Goal: Complete application form: Complete application form

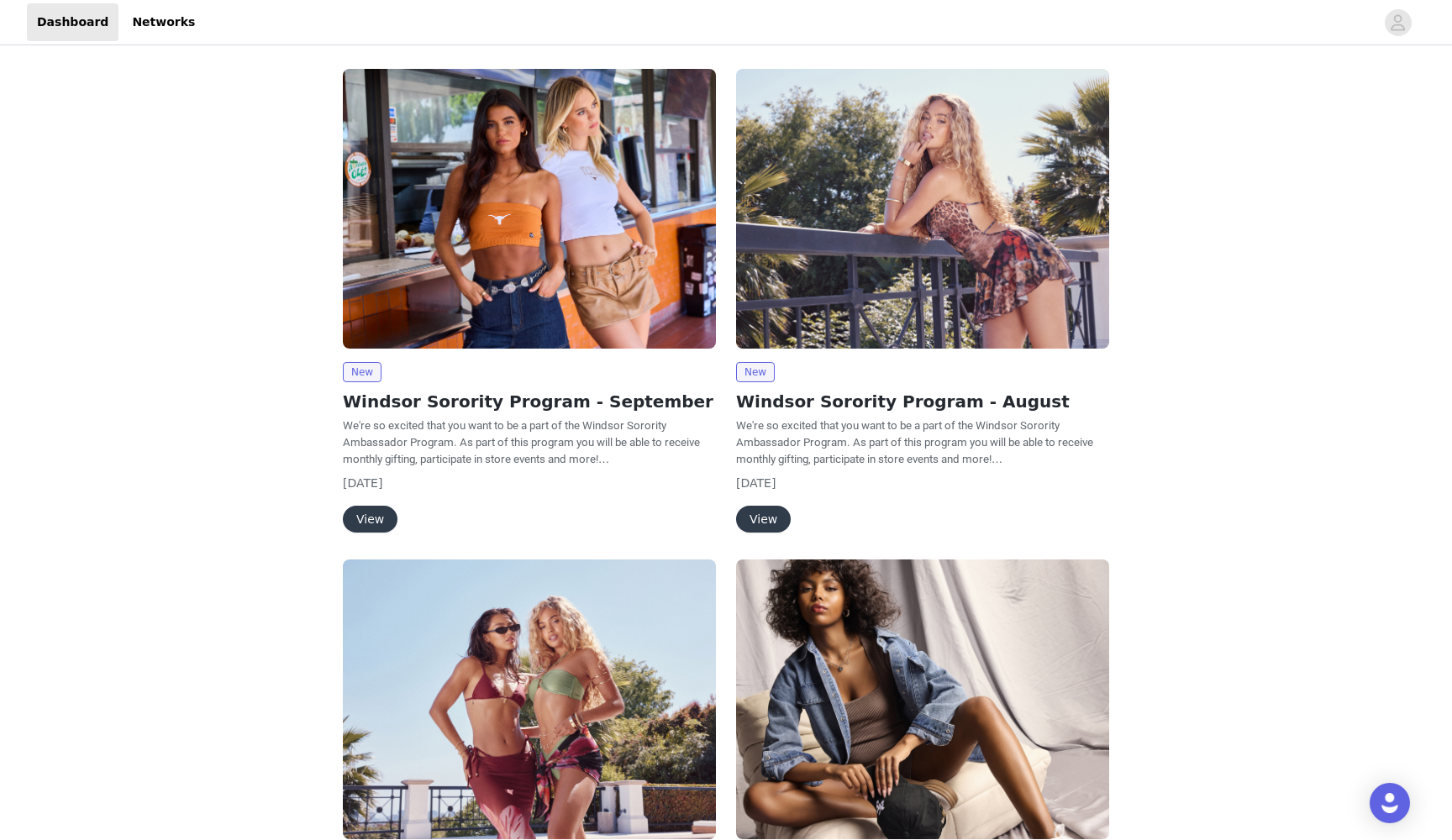
click at [362, 514] on button "View" at bounding box center [370, 519] width 54 height 27
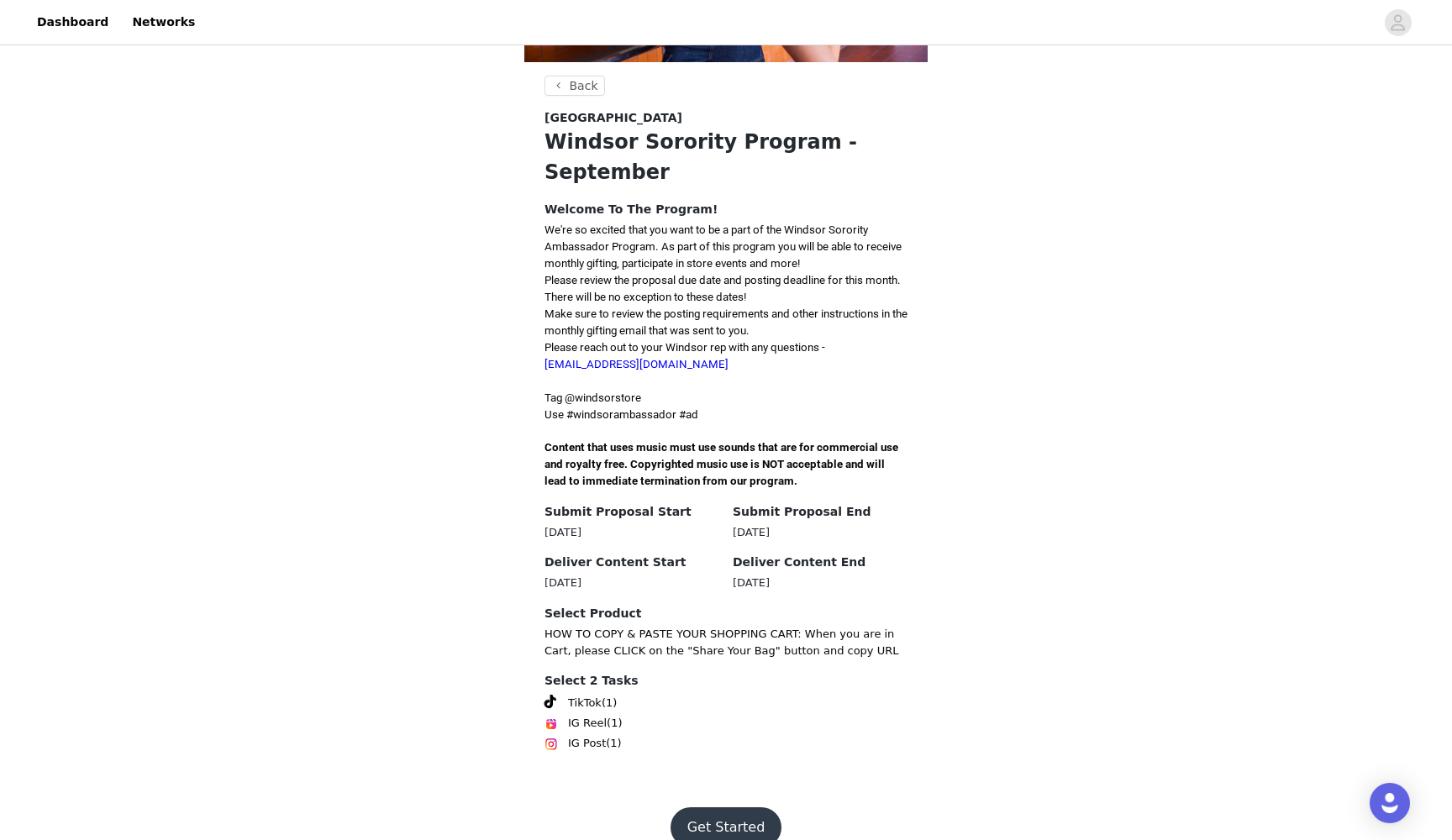
scroll to position [255, 0]
click at [716, 808] on button "Get Started" at bounding box center [726, 828] width 112 height 41
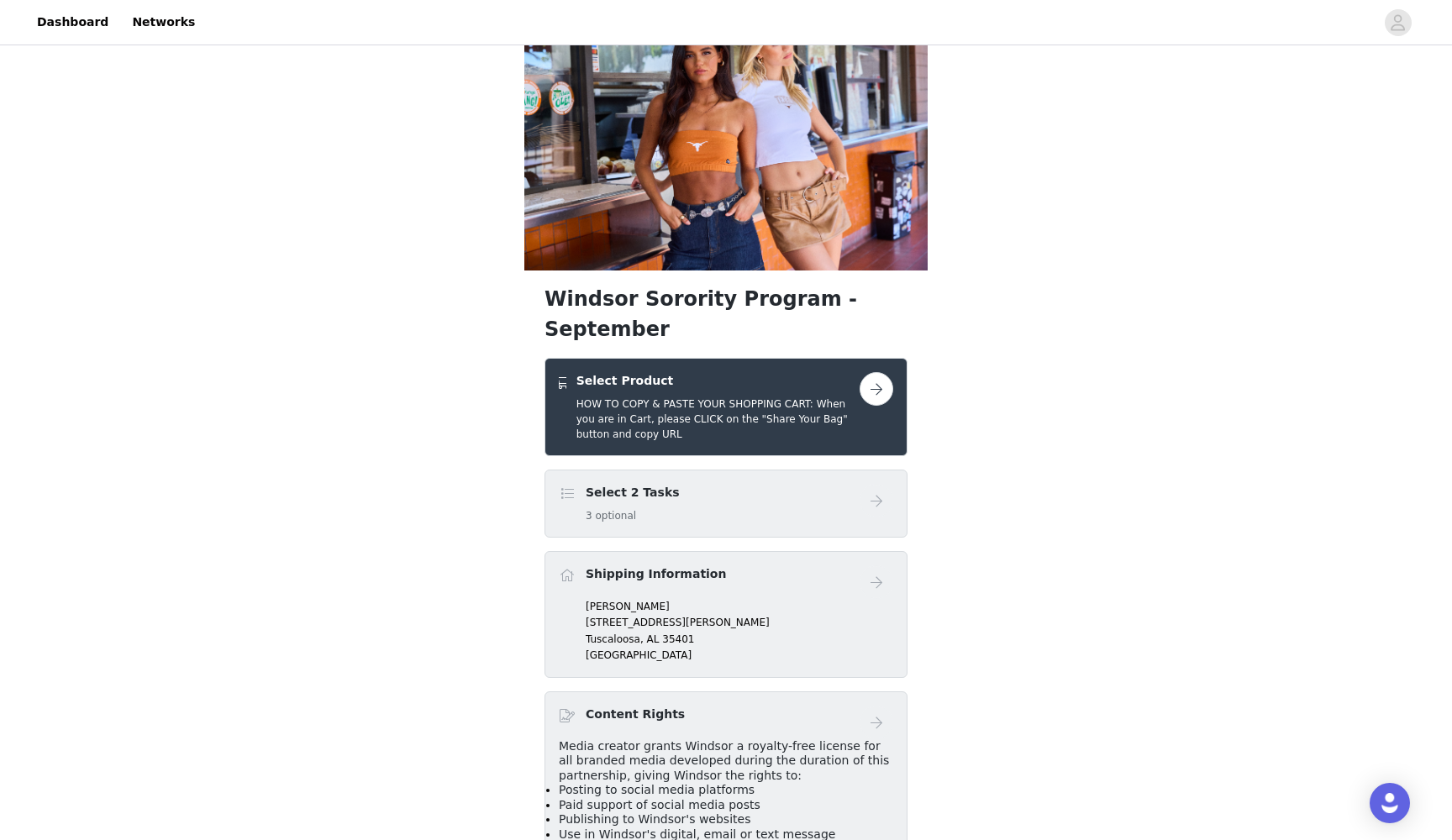
scroll to position [67, 0]
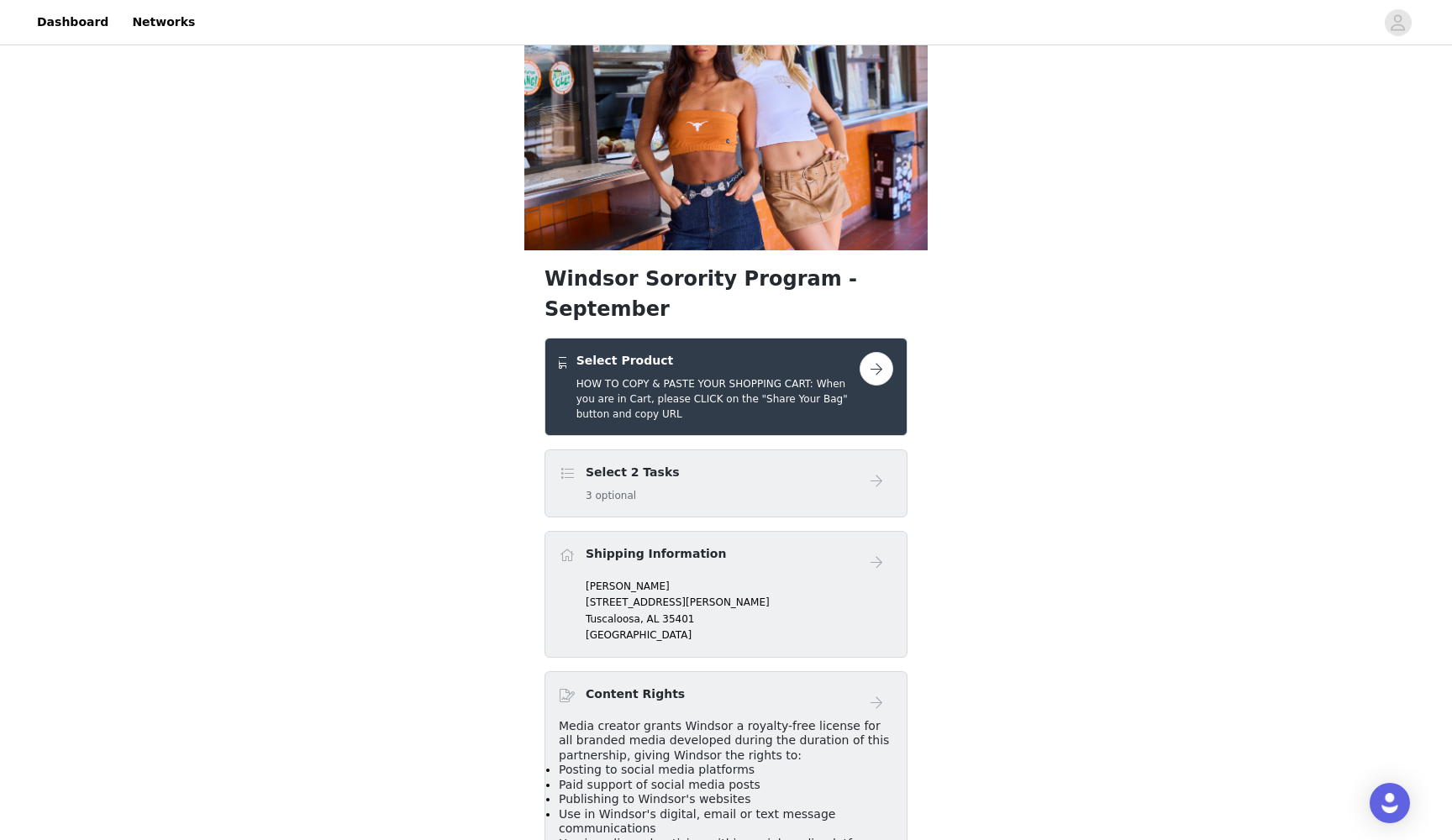
click at [874, 352] on button "button" at bounding box center [876, 369] width 33 height 33
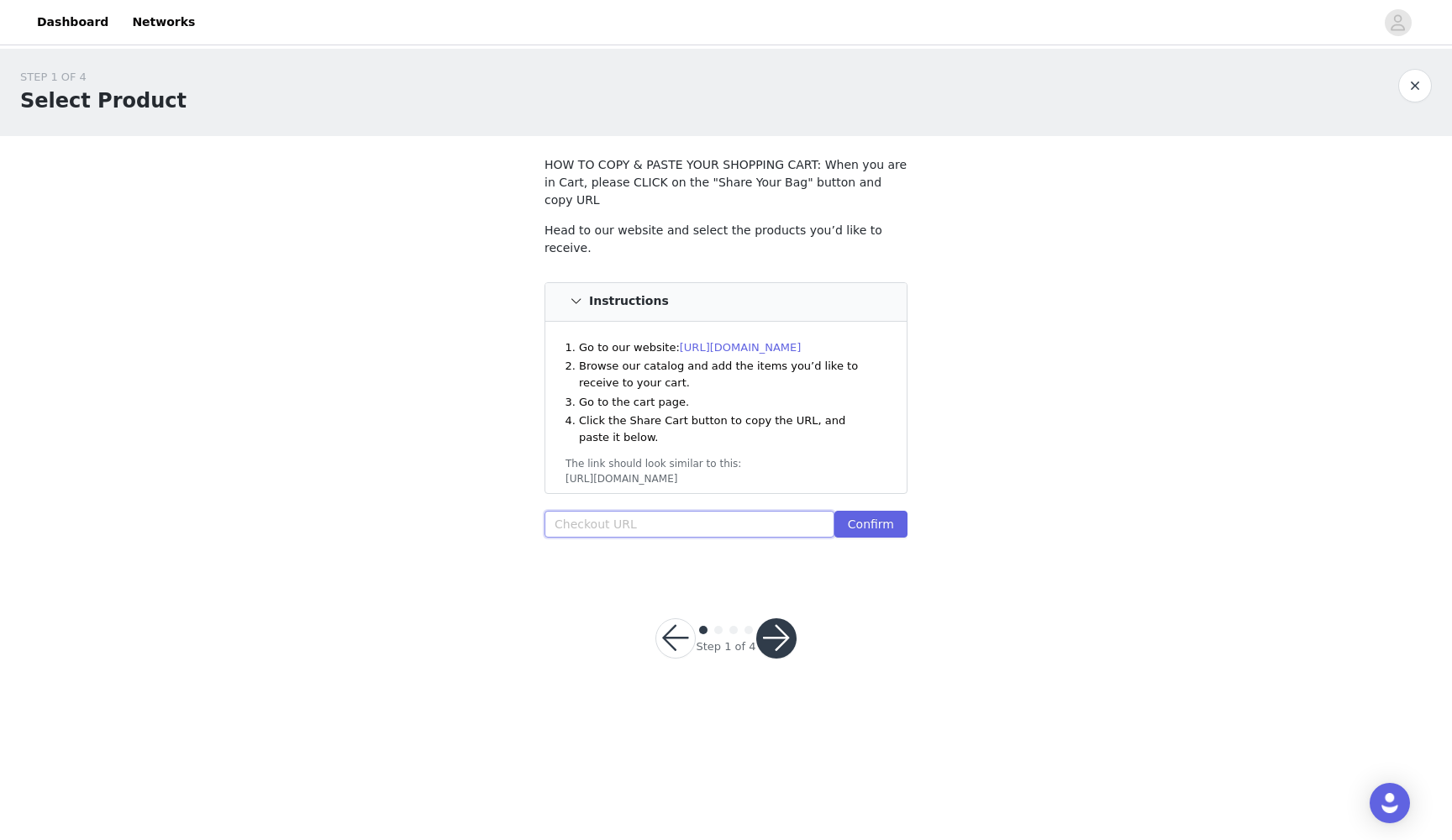
click at [584, 511] on input "text" at bounding box center [689, 525] width 290 height 27
paste input "[URL][DOMAIN_NAME]"
type input "[URL][DOMAIN_NAME]"
click at [868, 511] on button "Confirm" at bounding box center [871, 525] width 73 height 27
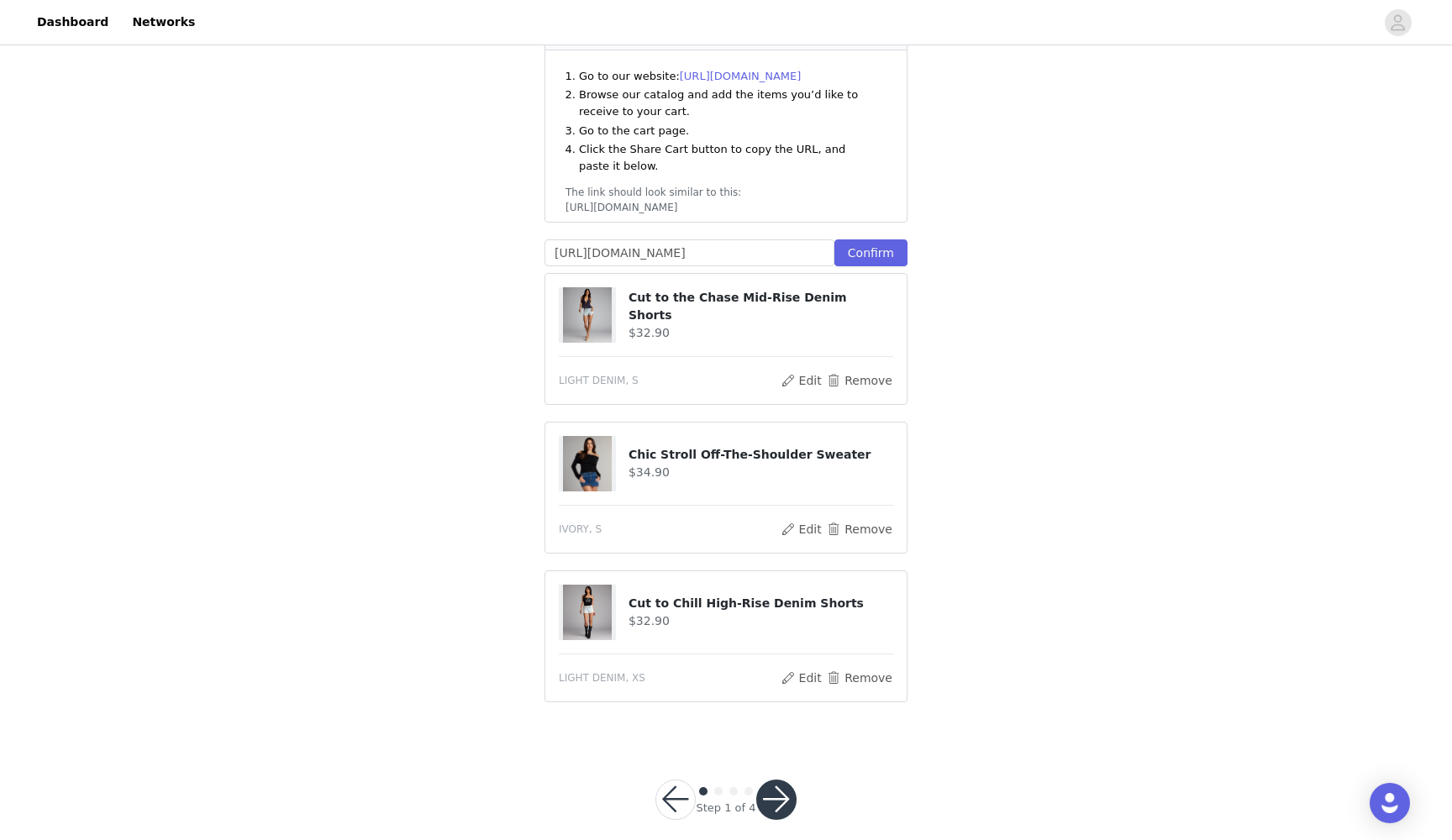
scroll to position [271, 0]
click at [777, 780] on button "button" at bounding box center [776, 800] width 41 height 41
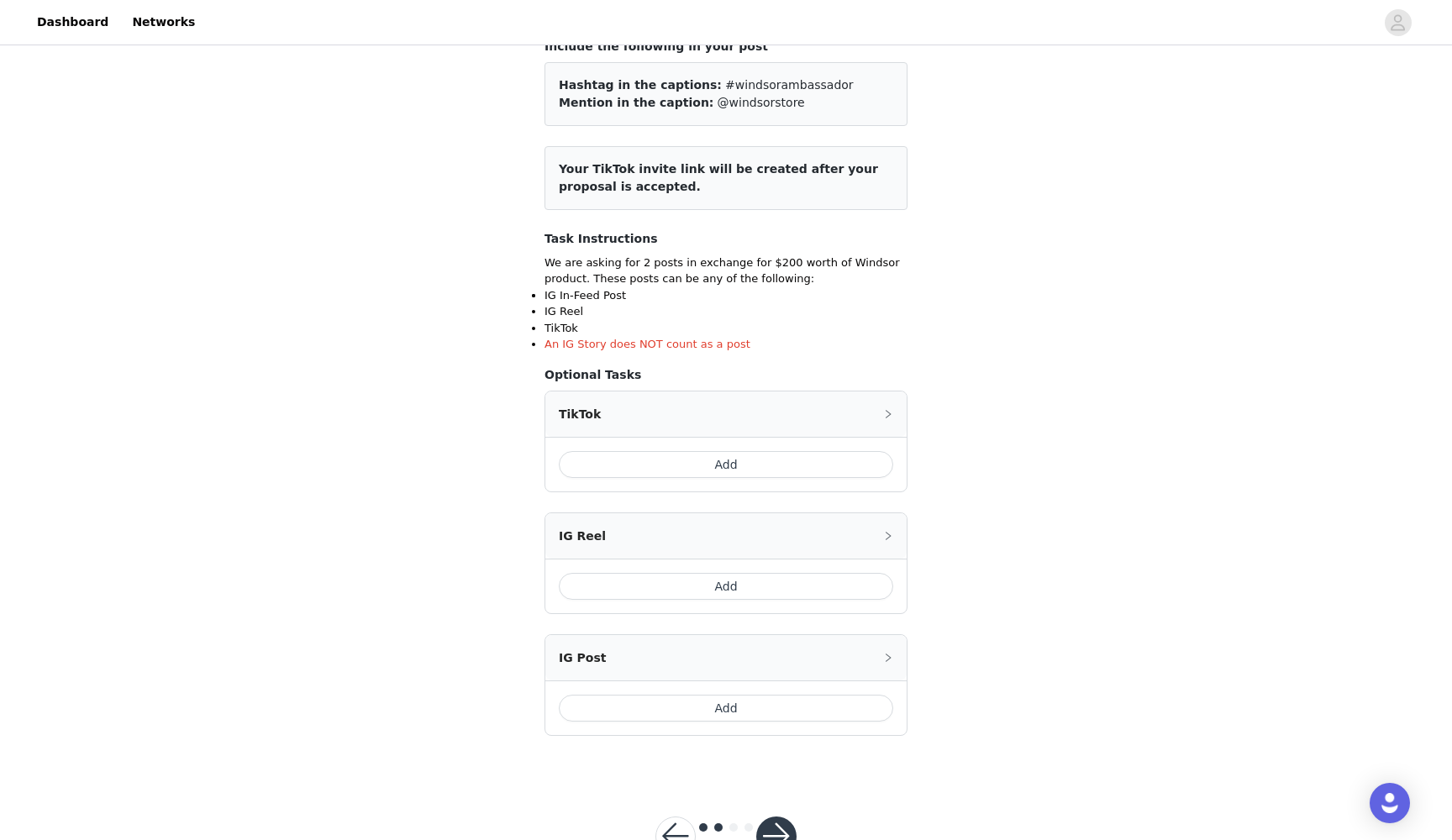
scroll to position [153, 0]
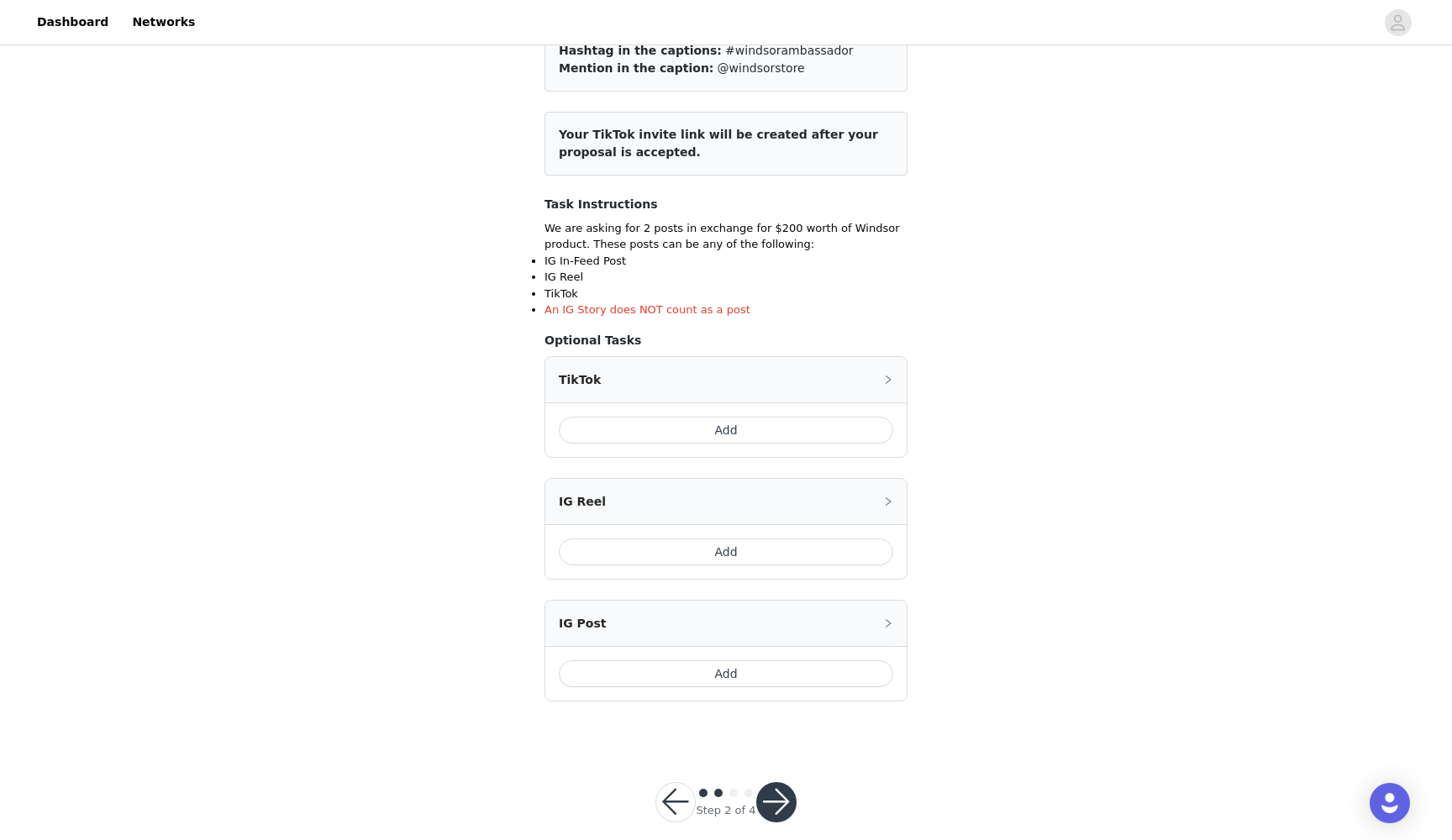
click at [682, 432] on button "Add" at bounding box center [726, 430] width 334 height 27
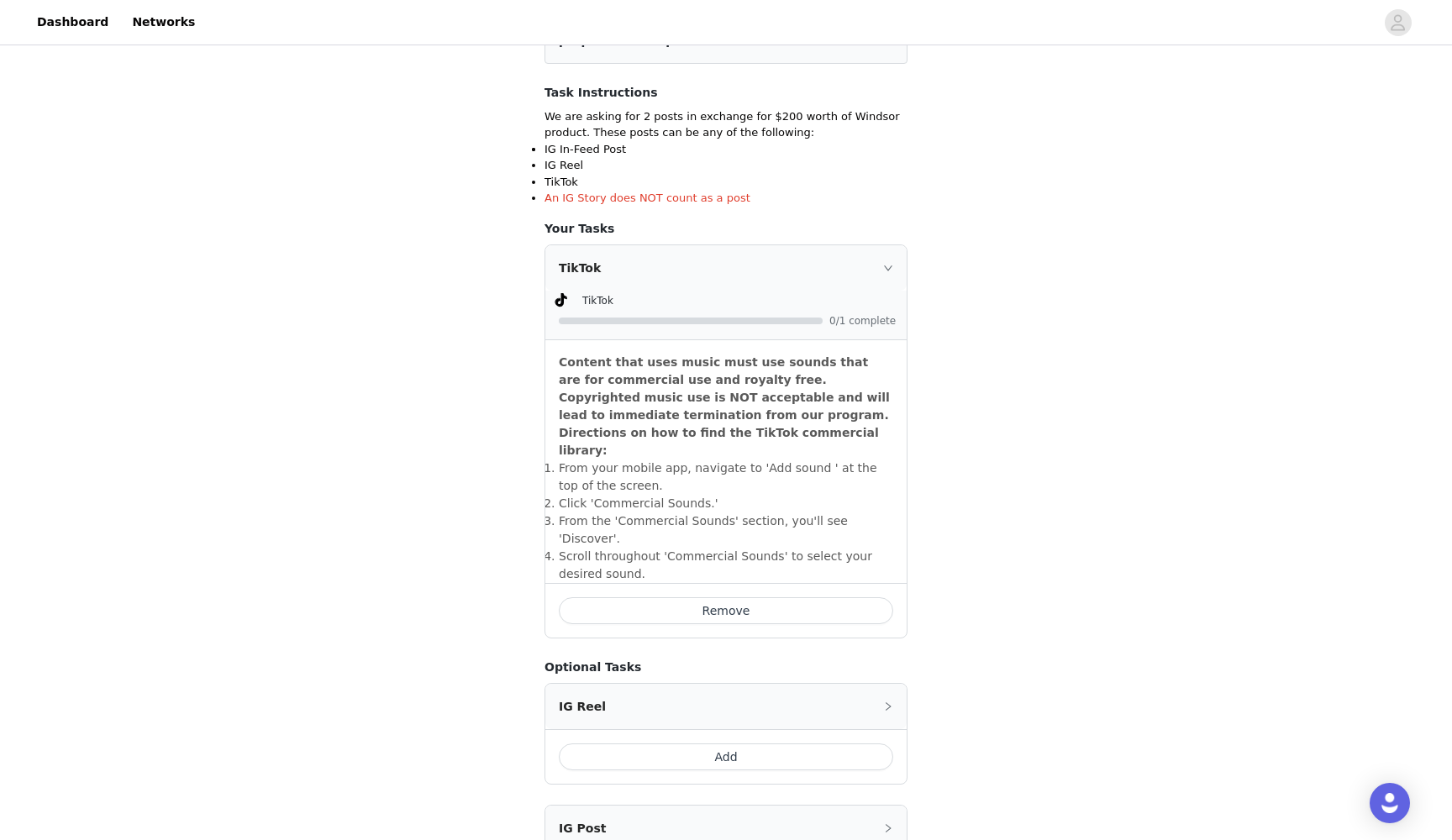
click at [642, 597] on button "Remove" at bounding box center [726, 611] width 334 height 27
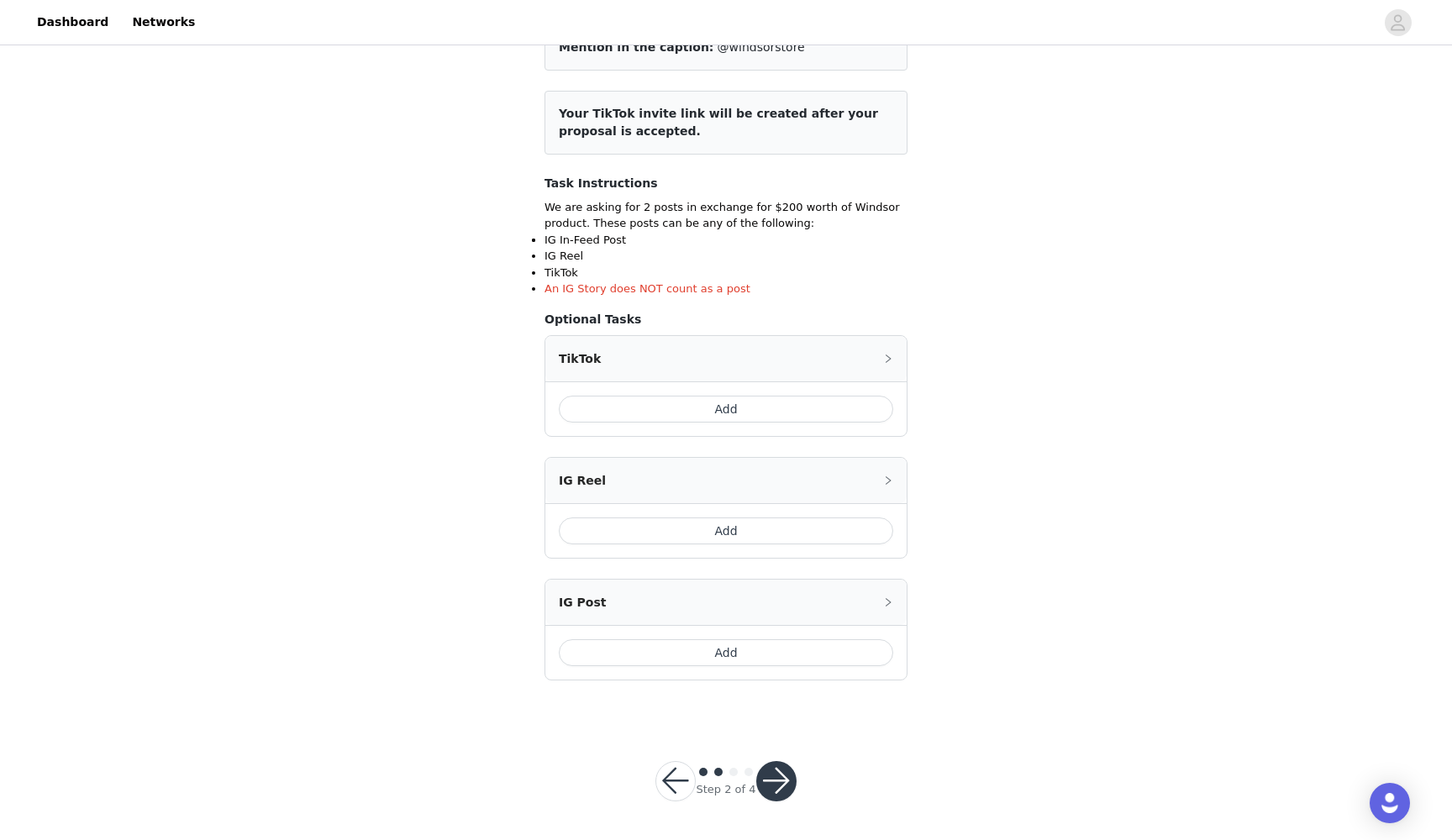
click at [885, 358] on icon "icon: right" at bounding box center [888, 359] width 10 height 10
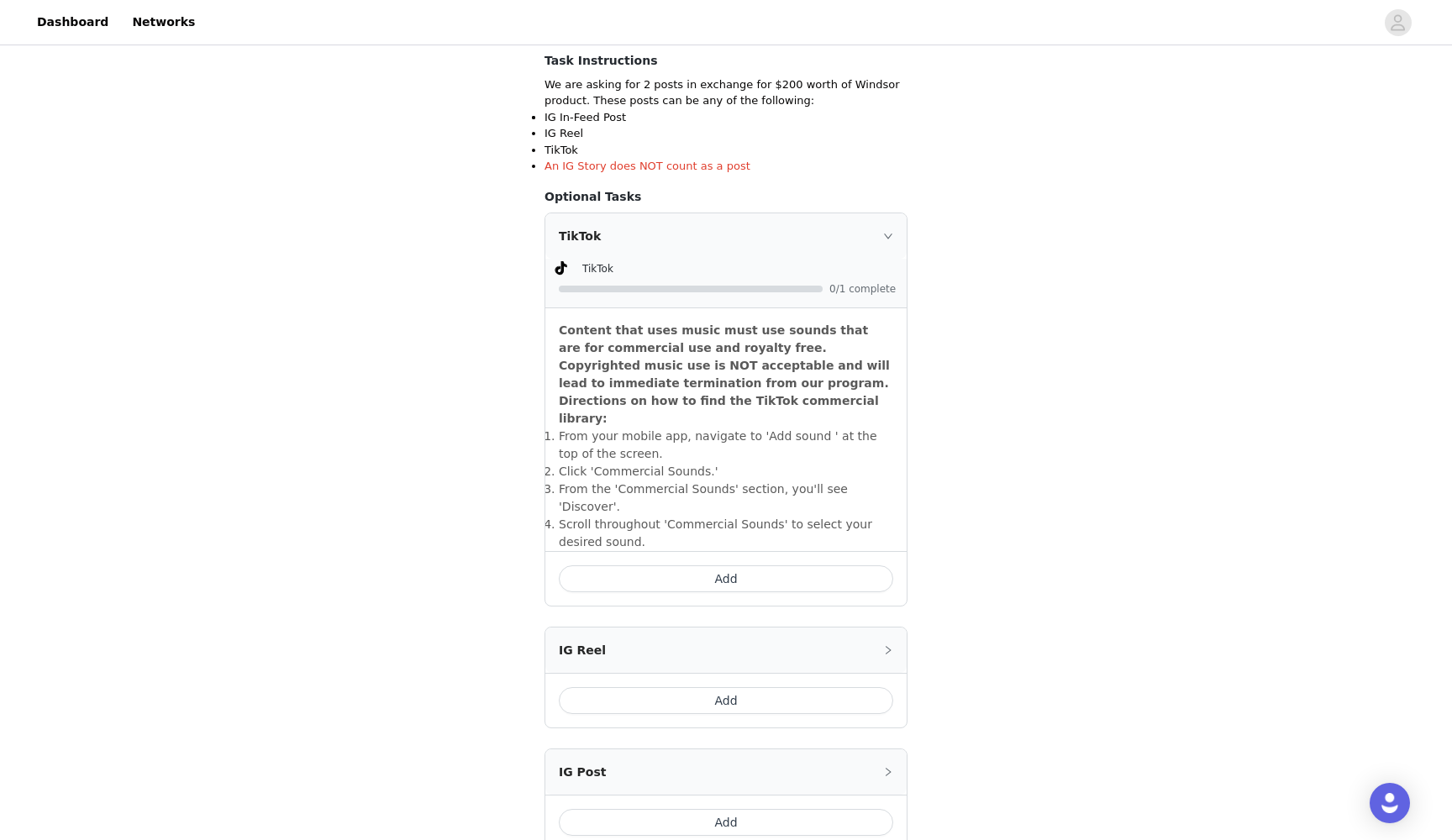
scroll to position [308, 0]
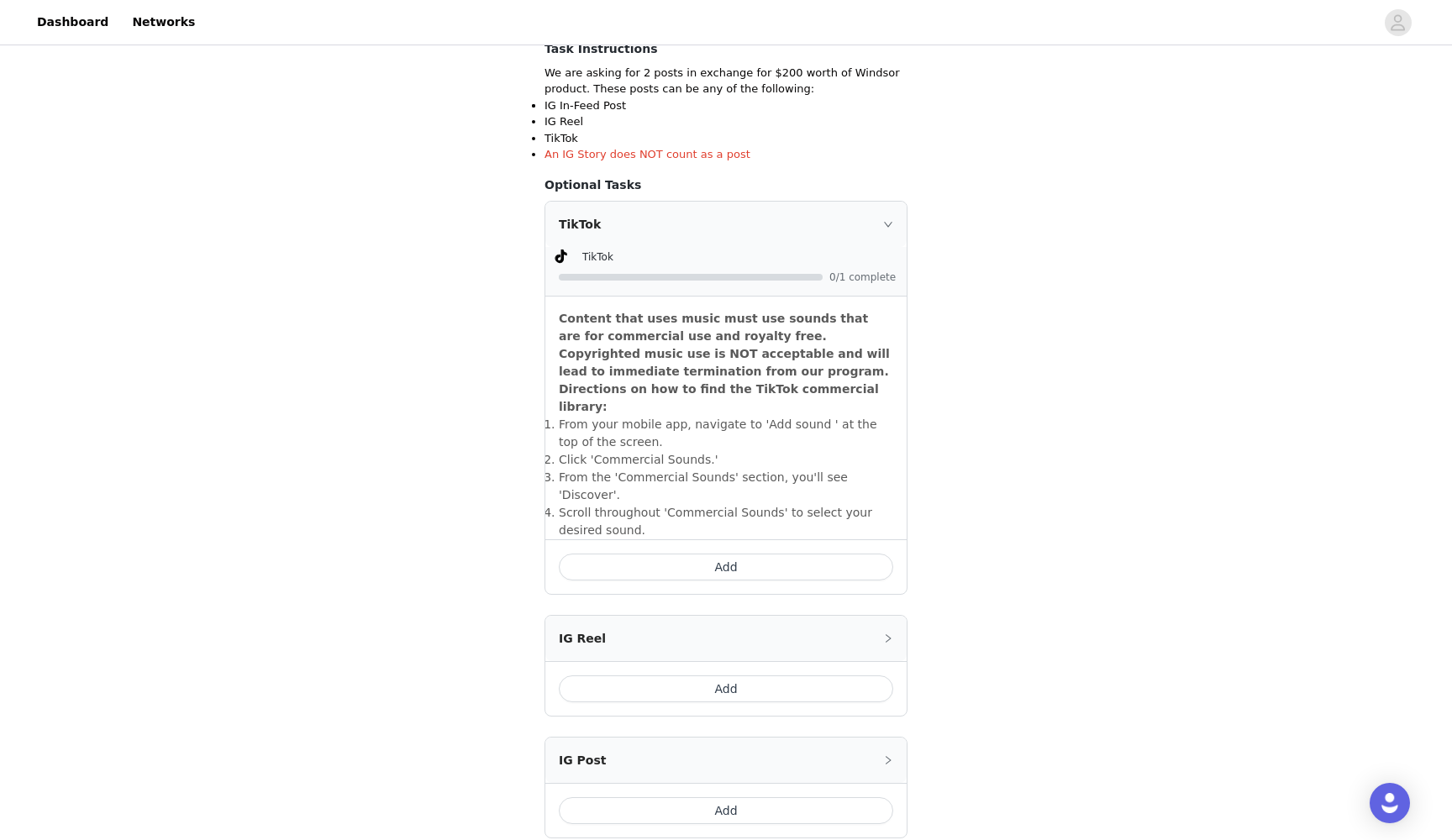
click at [670, 554] on button "Add" at bounding box center [726, 567] width 334 height 27
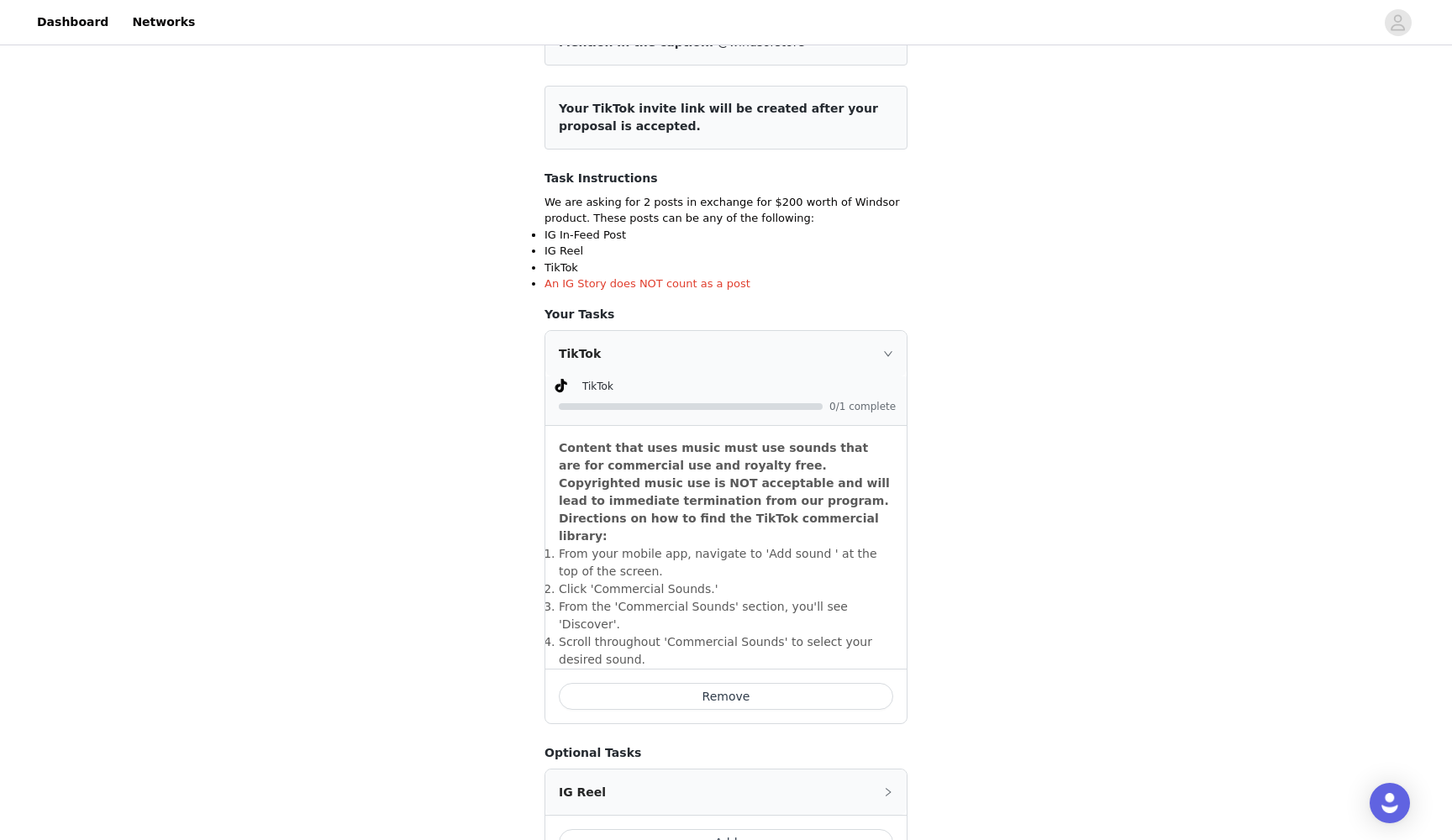
scroll to position [180, 0]
click at [891, 352] on icon "icon: right" at bounding box center [888, 352] width 10 height 10
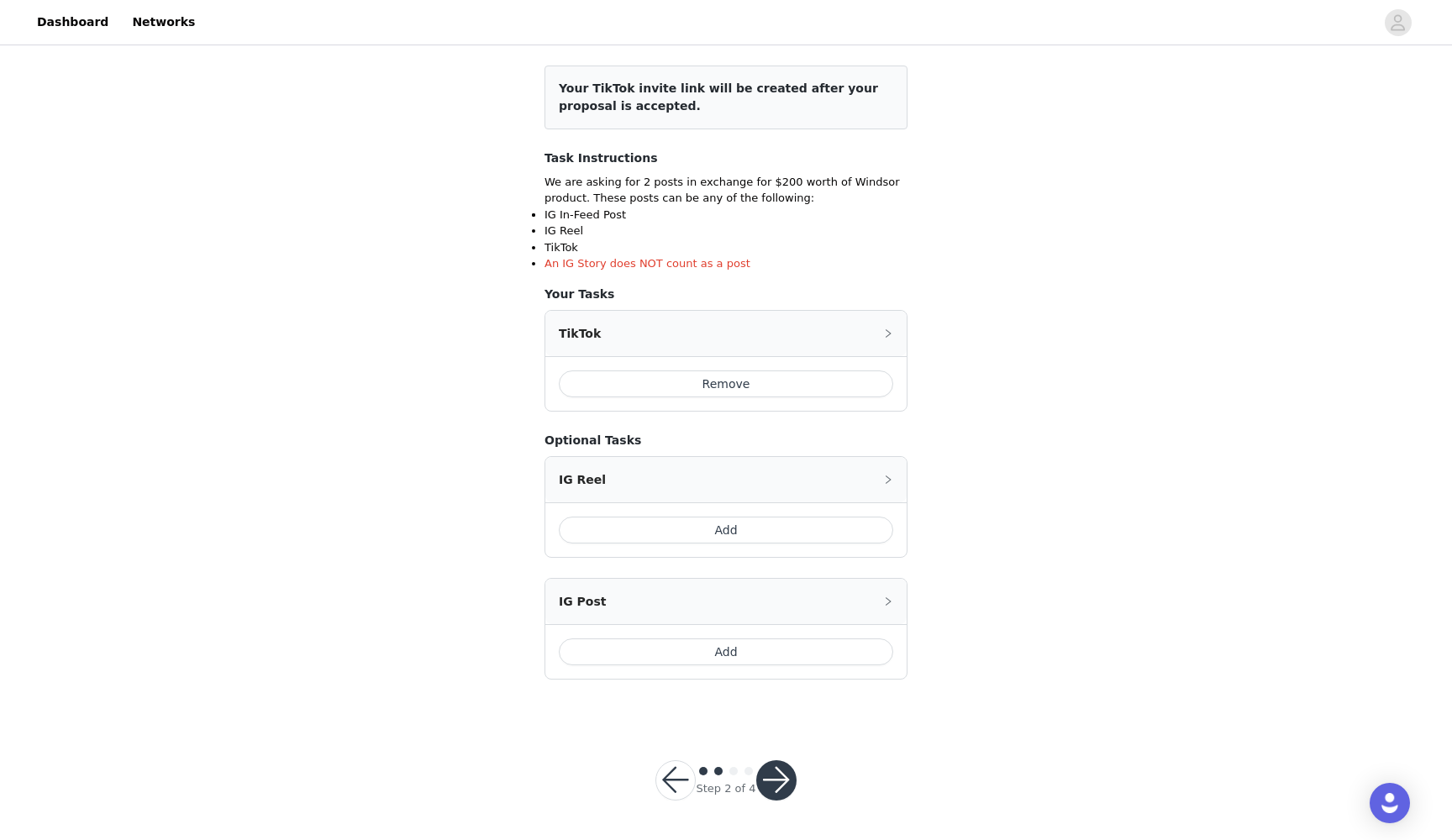
scroll to position [199, 0]
click at [783, 770] on button "button" at bounding box center [776, 781] width 41 height 41
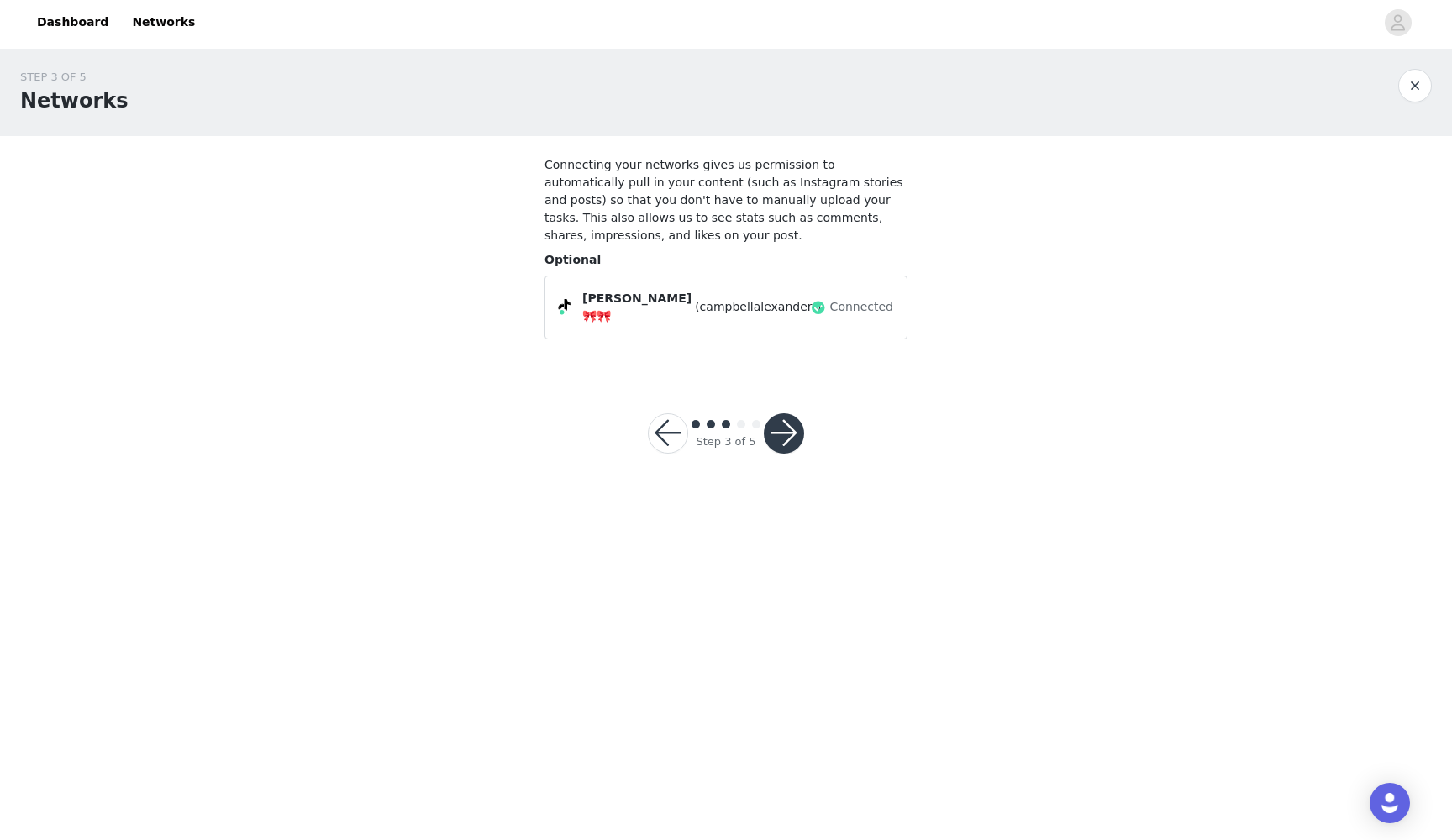
click at [788, 434] on button "button" at bounding box center [784, 434] width 41 height 41
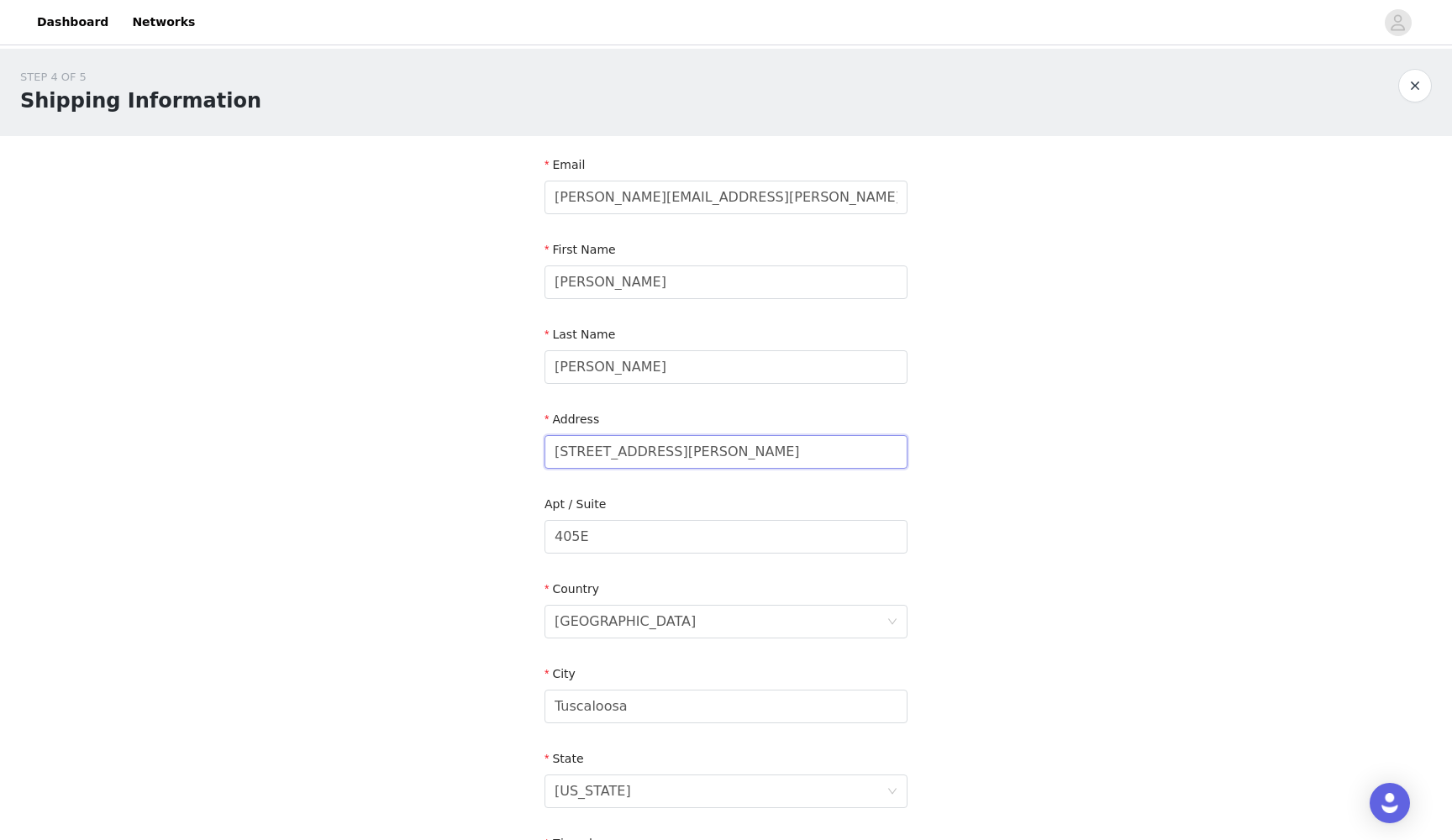
drag, startPoint x: 701, startPoint y: 452, endPoint x: 537, endPoint y: 450, distance: 164.0
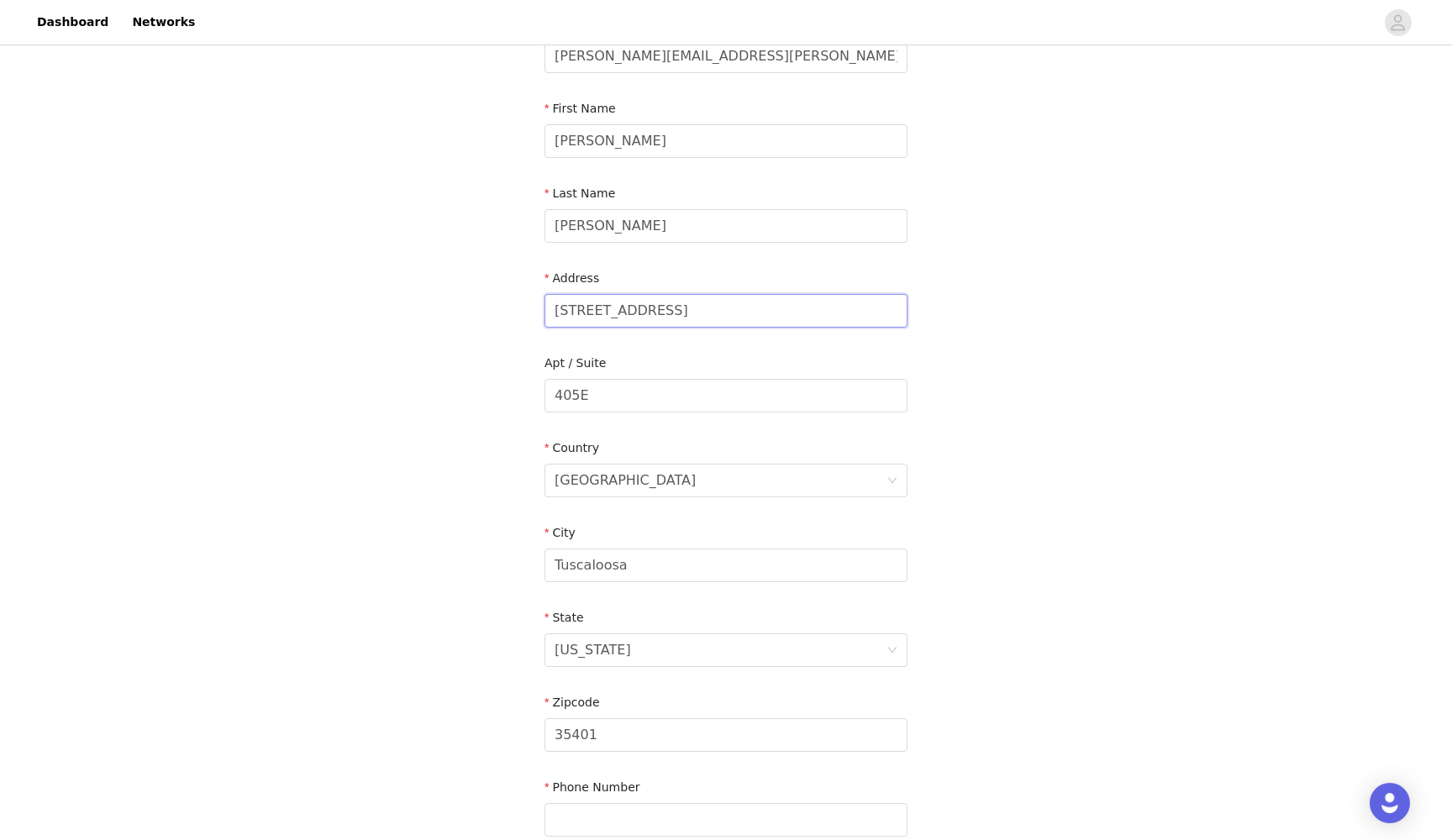
scroll to position [149, 0]
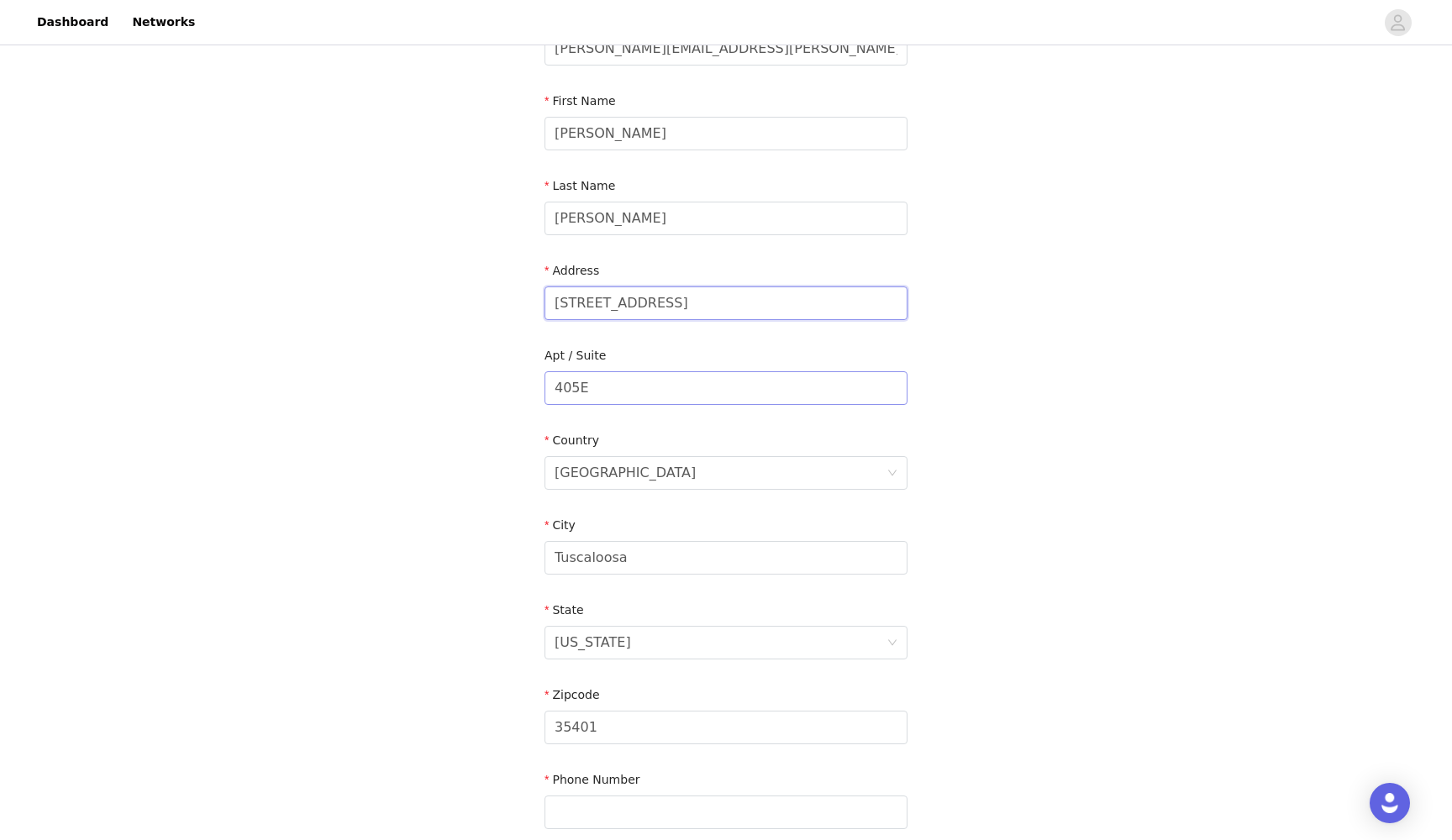
type input "[STREET_ADDRESS]"
drag, startPoint x: 590, startPoint y: 392, endPoint x: 535, endPoint y: 392, distance: 55.0
click at [535, 392] on section "Email [PERSON_NAME][EMAIL_ADDRESS][PERSON_NAME][DOMAIN_NAME] First Name [PERSON…" at bounding box center [726, 432] width 404 height 889
type input "210A"
click at [669, 452] on div "Country" at bounding box center [726, 443] width 363 height 24
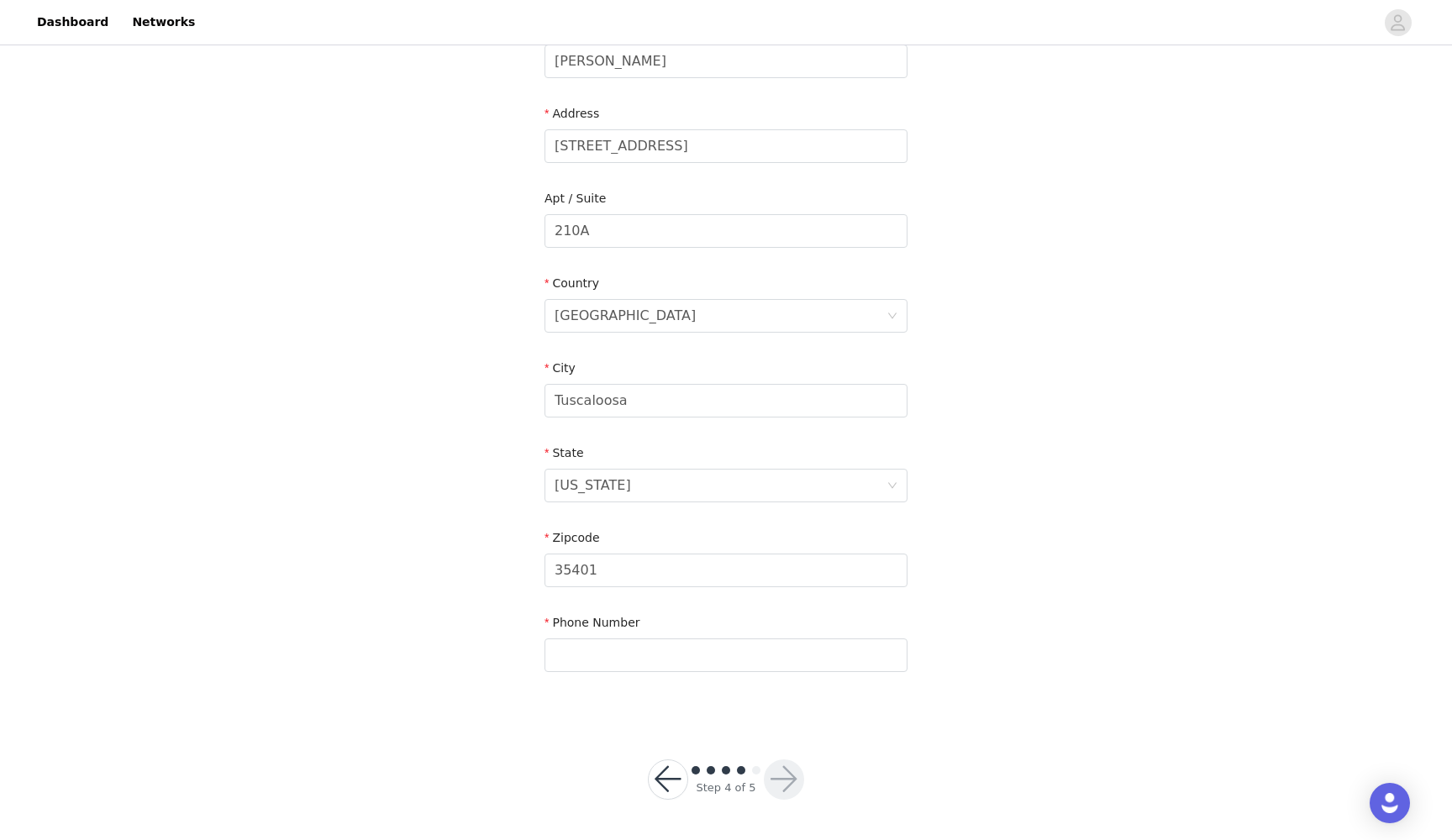
scroll to position [305, 0]
type input "2056032210"
click at [776, 785] on button "button" at bounding box center [784, 780] width 41 height 41
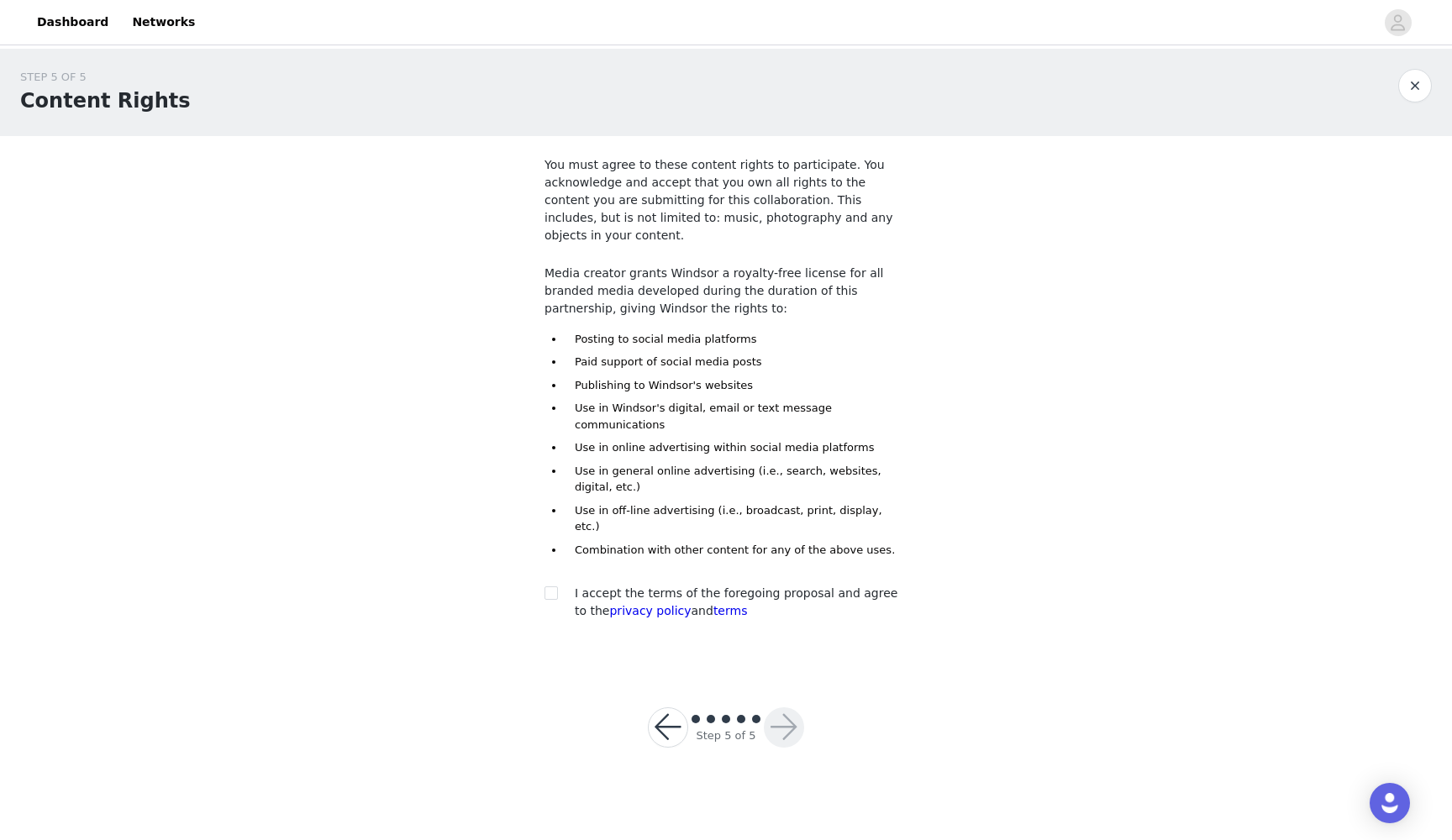
click at [559, 584] on div at bounding box center [557, 593] width 23 height 18
click at [552, 586] on input "checkbox" at bounding box center [550, 592] width 12 height 12
checkbox input "true"
click at [790, 707] on button "button" at bounding box center [784, 727] width 41 height 41
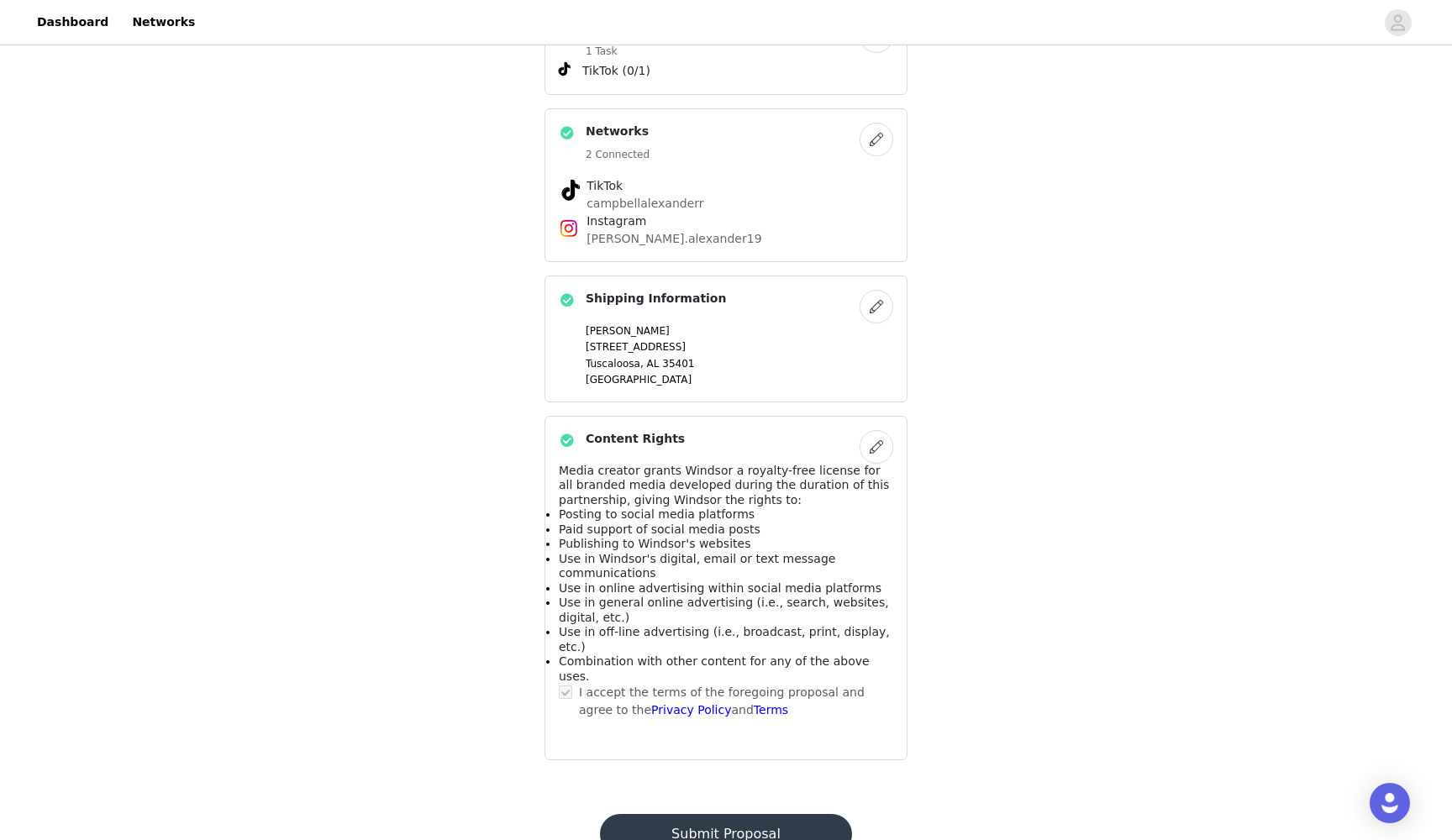
scroll to position [684, 0]
click at [712, 815] on button "Submit Proposal" at bounding box center [726, 835] width 251 height 41
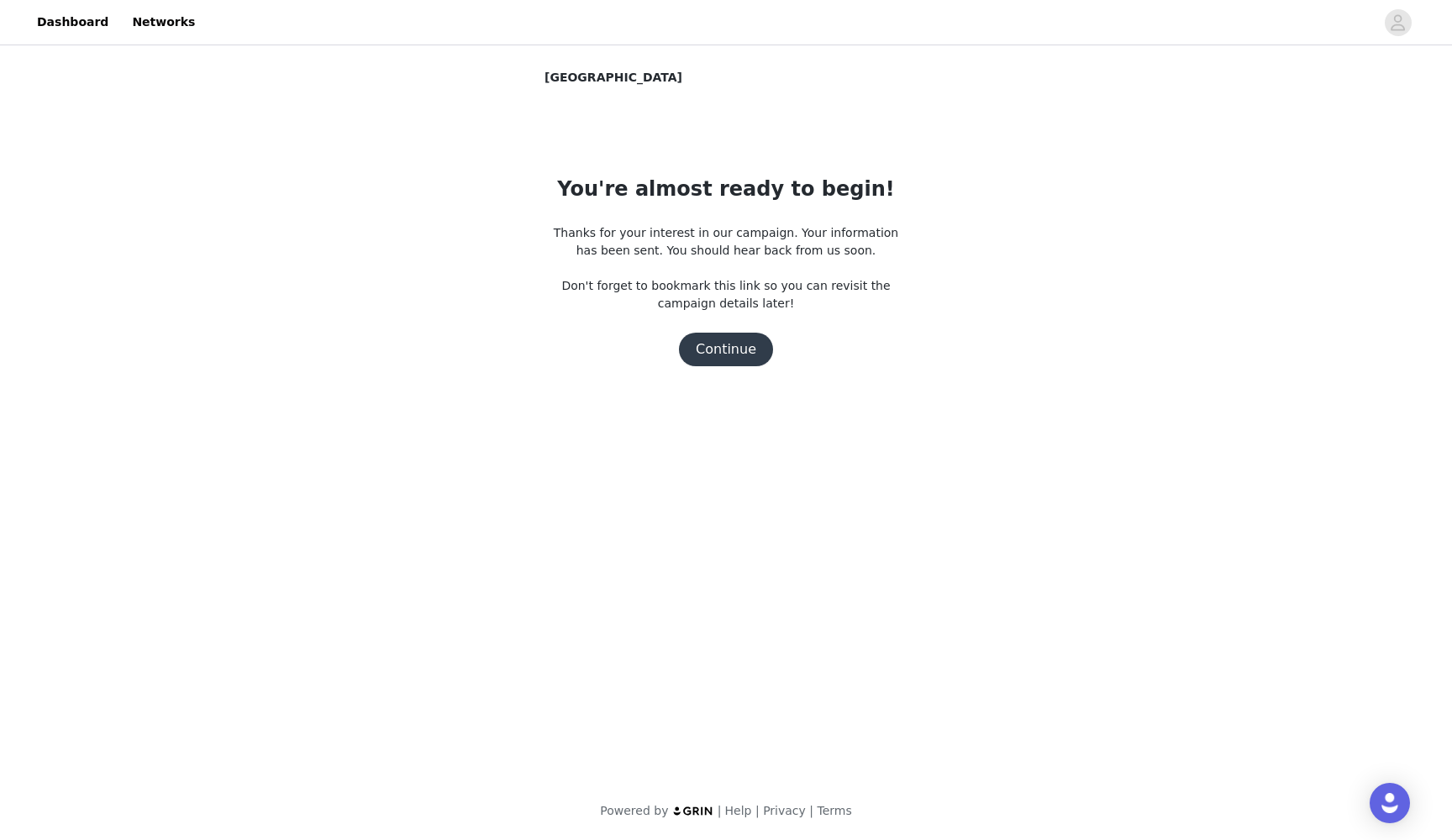
click at [737, 350] on button "Continue" at bounding box center [726, 349] width 94 height 33
